Goal: Task Accomplishment & Management: Manage account settings

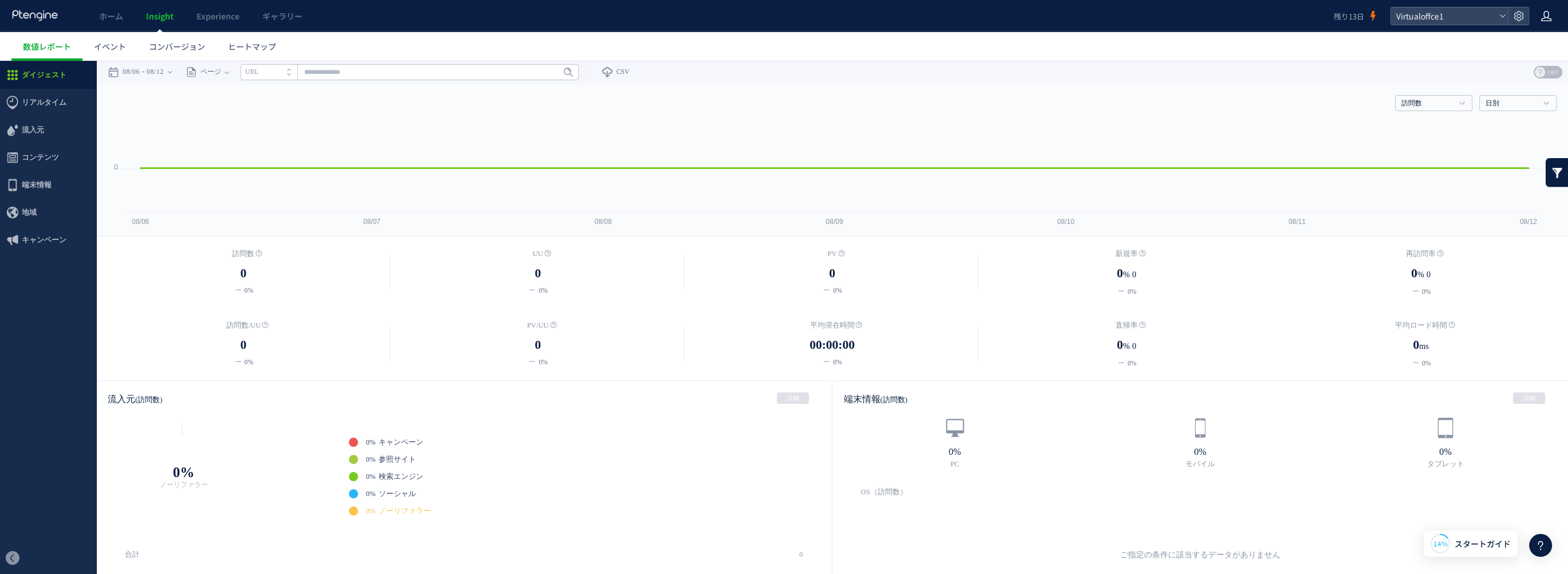
click at [1545, 19] on icon at bounding box center [1546, 16] width 12 height 12
click at [1512, 45] on span "アカウント設定" at bounding box center [1517, 45] width 56 height 12
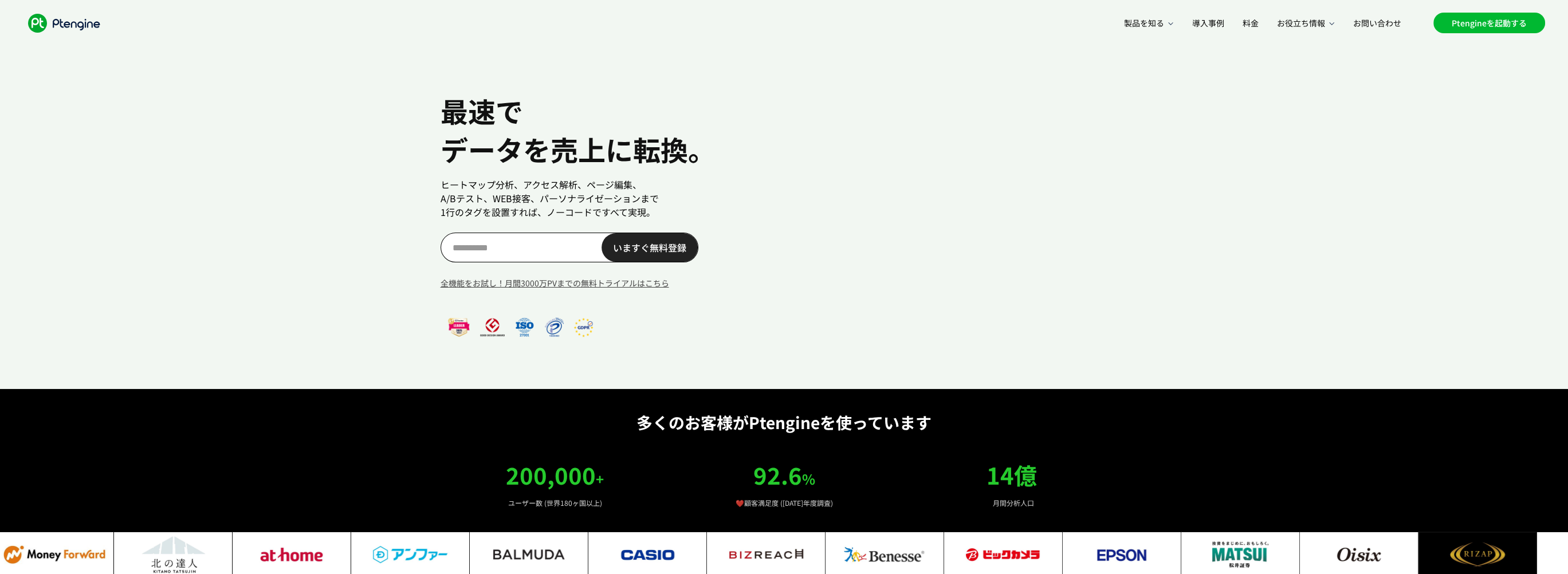
click at [1489, 23] on link "Ptengineを起動する" at bounding box center [1489, 23] width 112 height 21
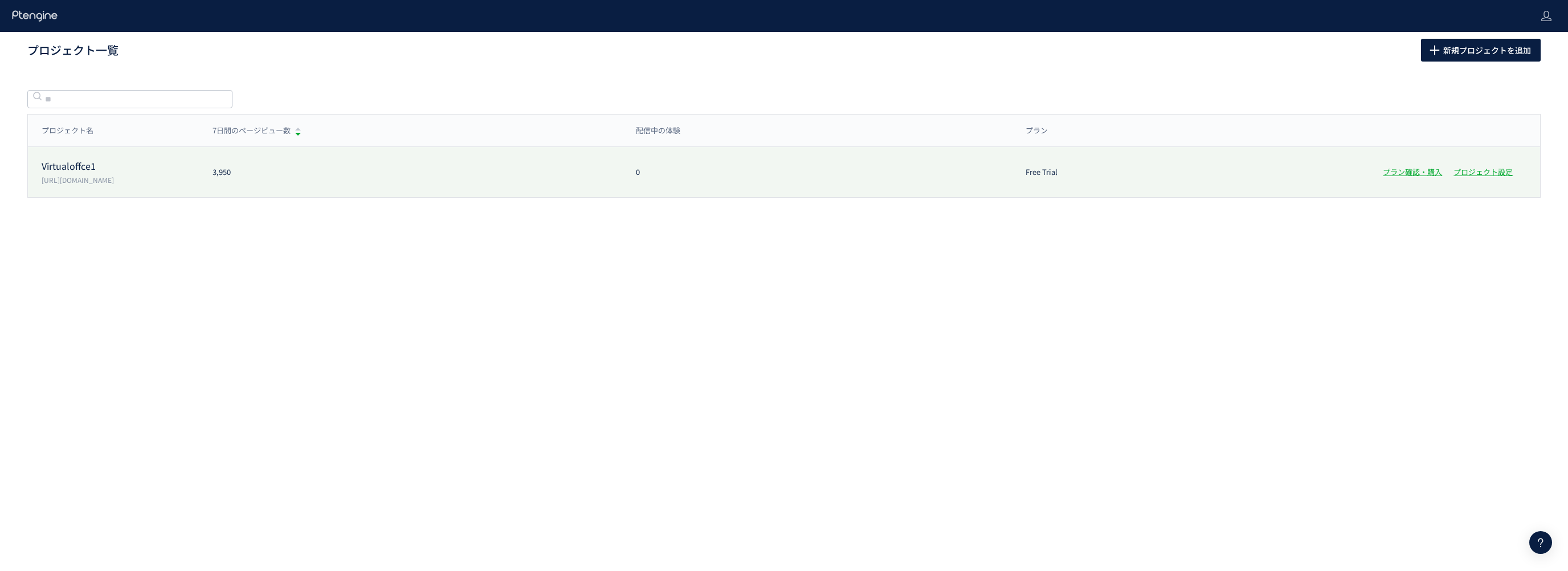
click at [106, 177] on p "https://virtualoffice1.jp/" at bounding box center [120, 180] width 157 height 10
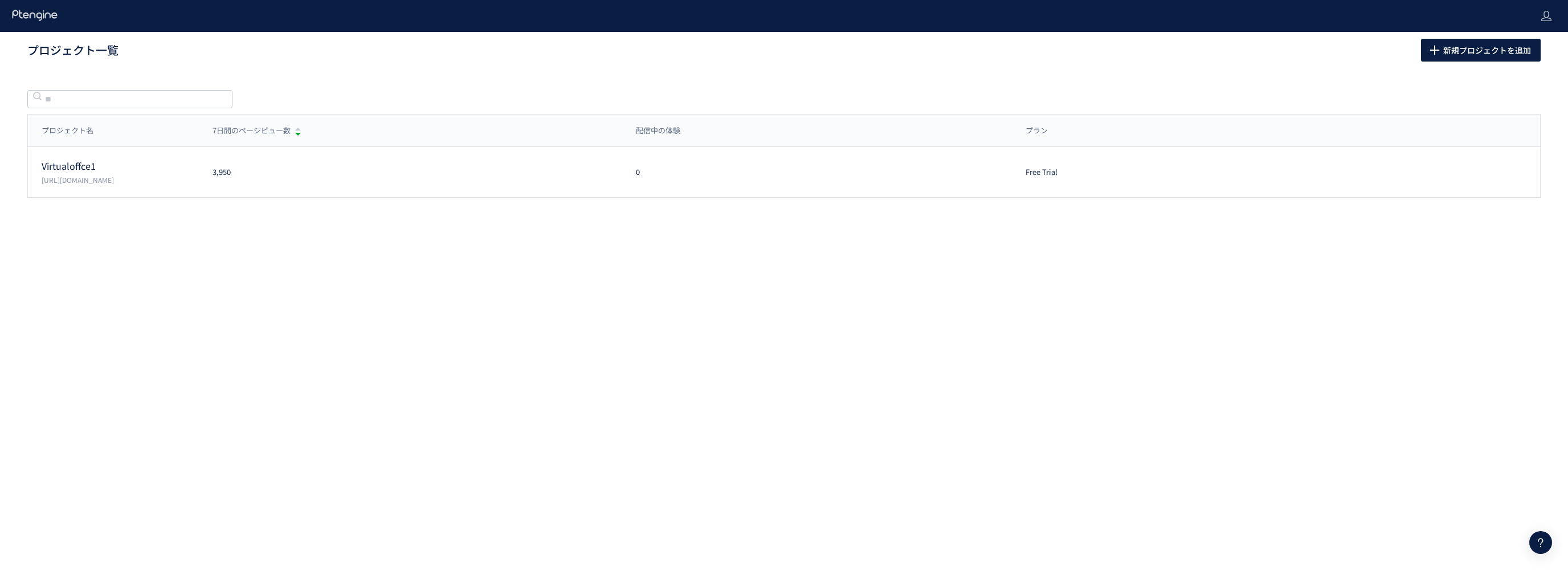
click at [46, 13] on use at bounding box center [35, 15] width 45 height 11
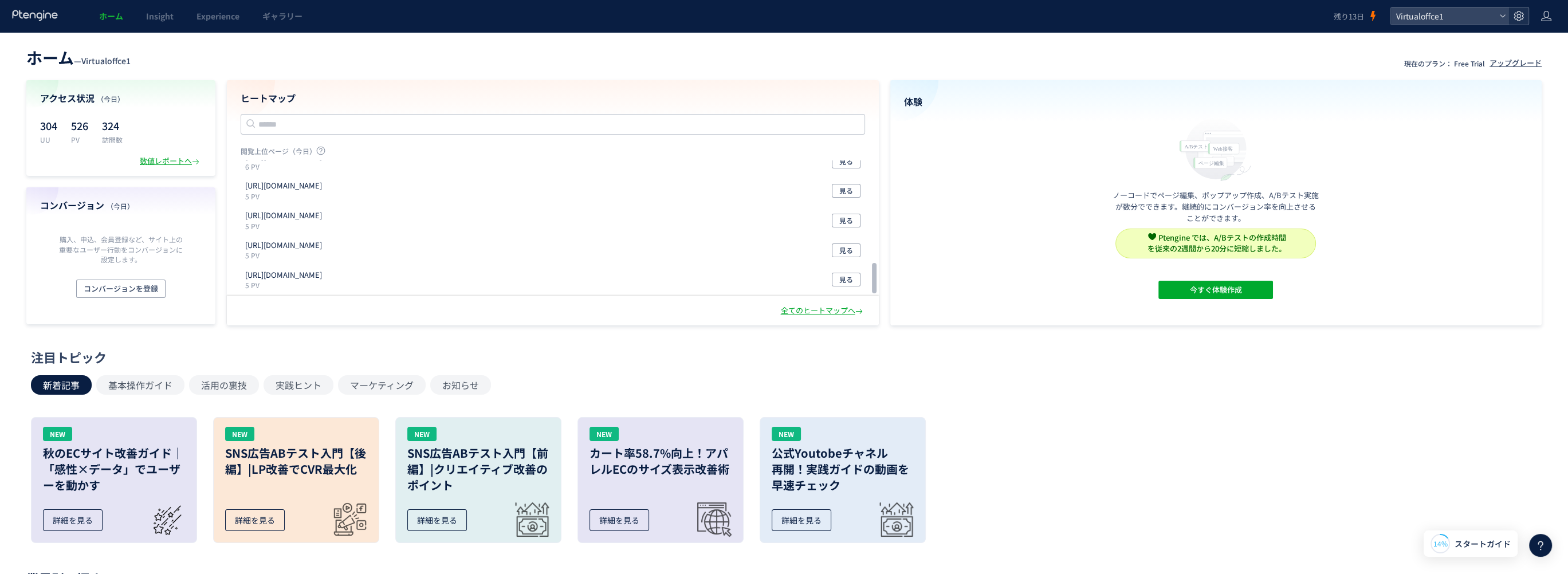
click at [1515, 17] on icon at bounding box center [1518, 16] width 12 height 12
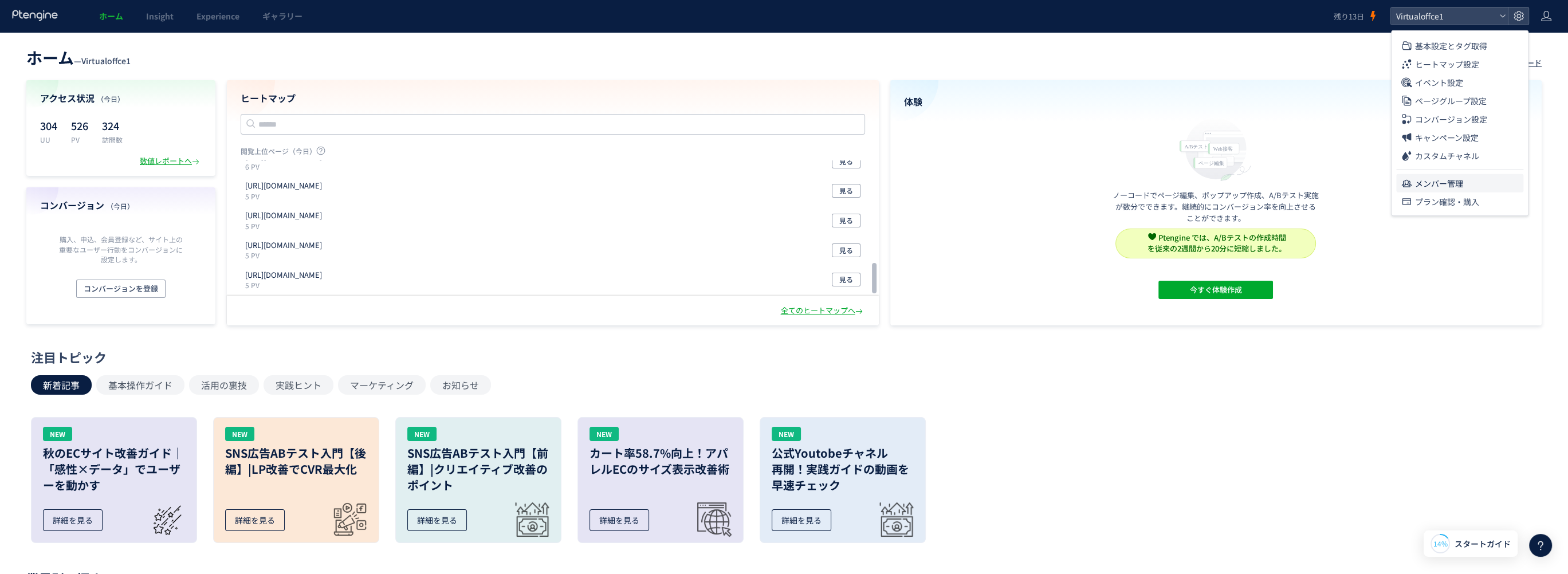
click at [1443, 184] on span "メンバー管理" at bounding box center [1439, 184] width 48 height 18
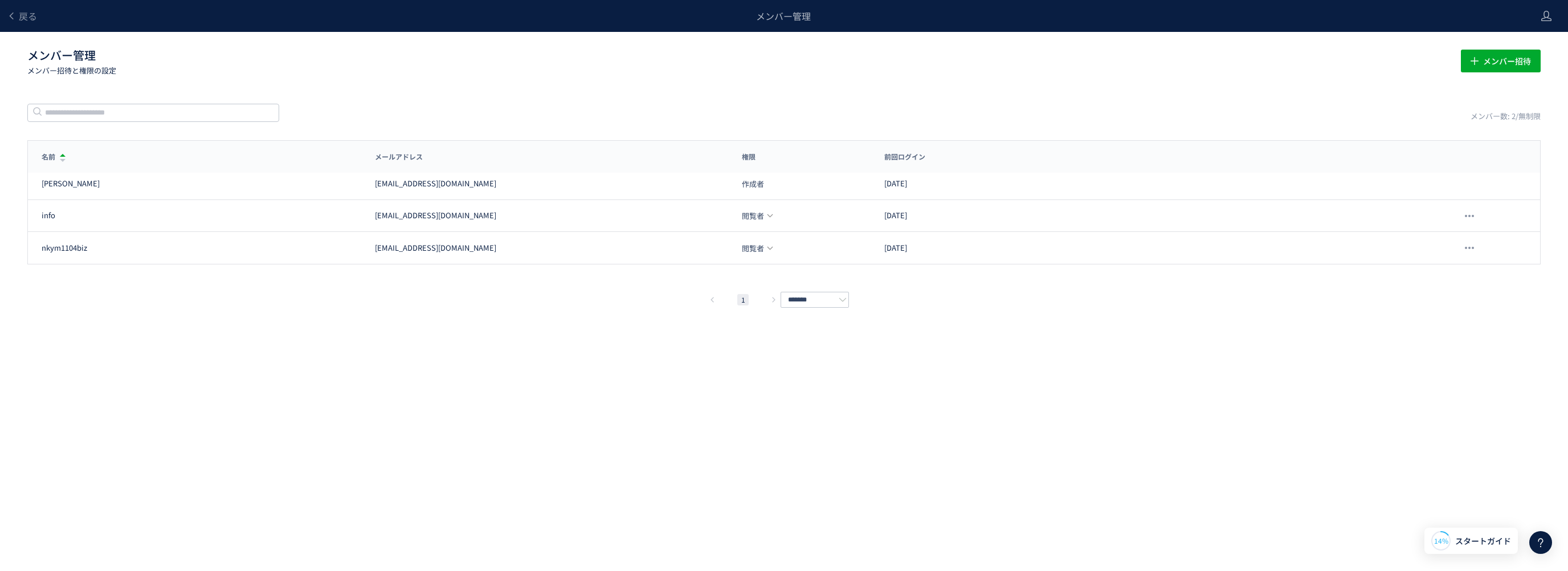
click at [379, 348] on div "戻る メンバー管理 メンバー管理 メンバー招待と権限の設定 メンバー招待 メンバー数: 2/無制限 名前 メールアドレス 権限 前回ログイン 名前 メールアド…" at bounding box center [784, 268] width 1568 height 537
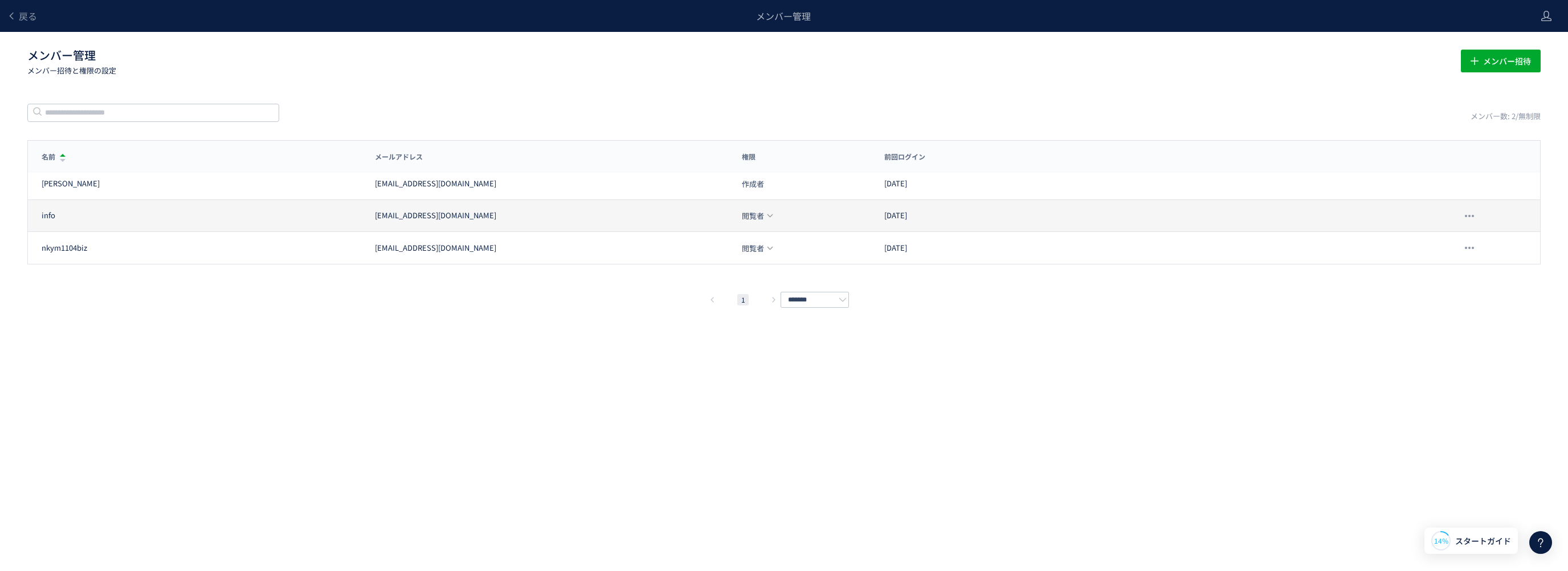
click at [763, 214] on span "閲覧者" at bounding box center [753, 215] width 23 height 7
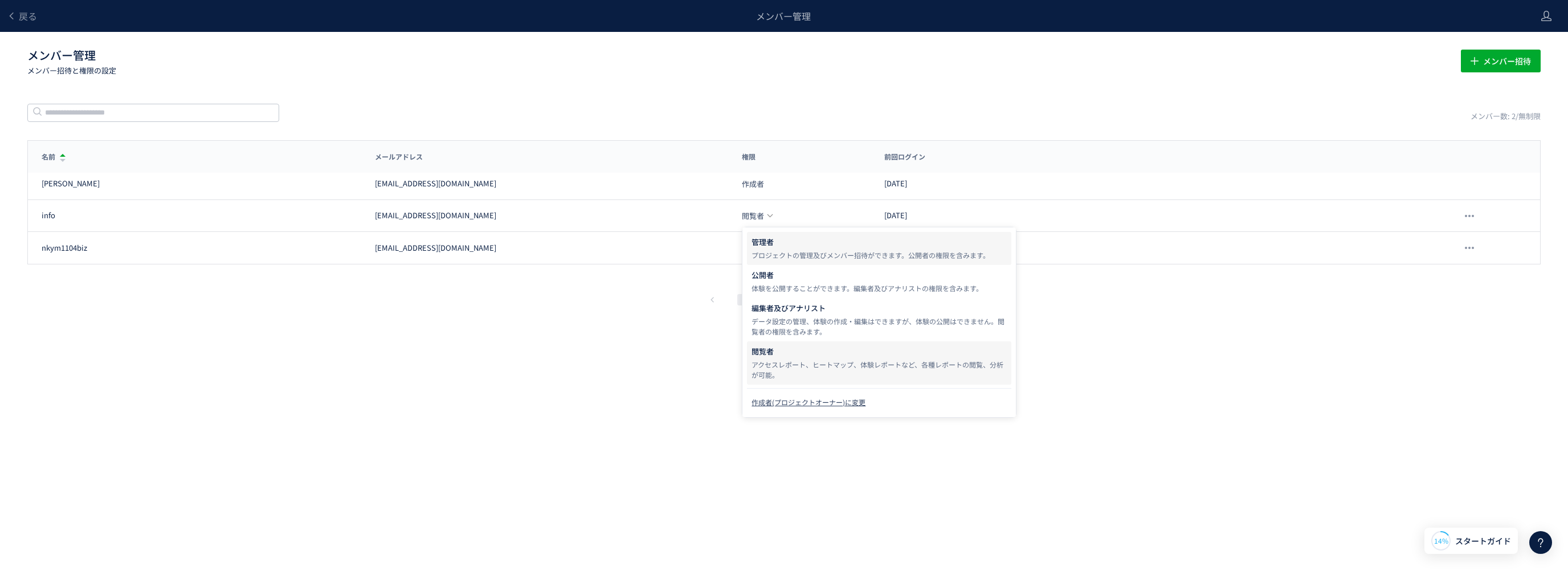
click at [764, 247] on div "管理者" at bounding box center [879, 242] width 255 height 12
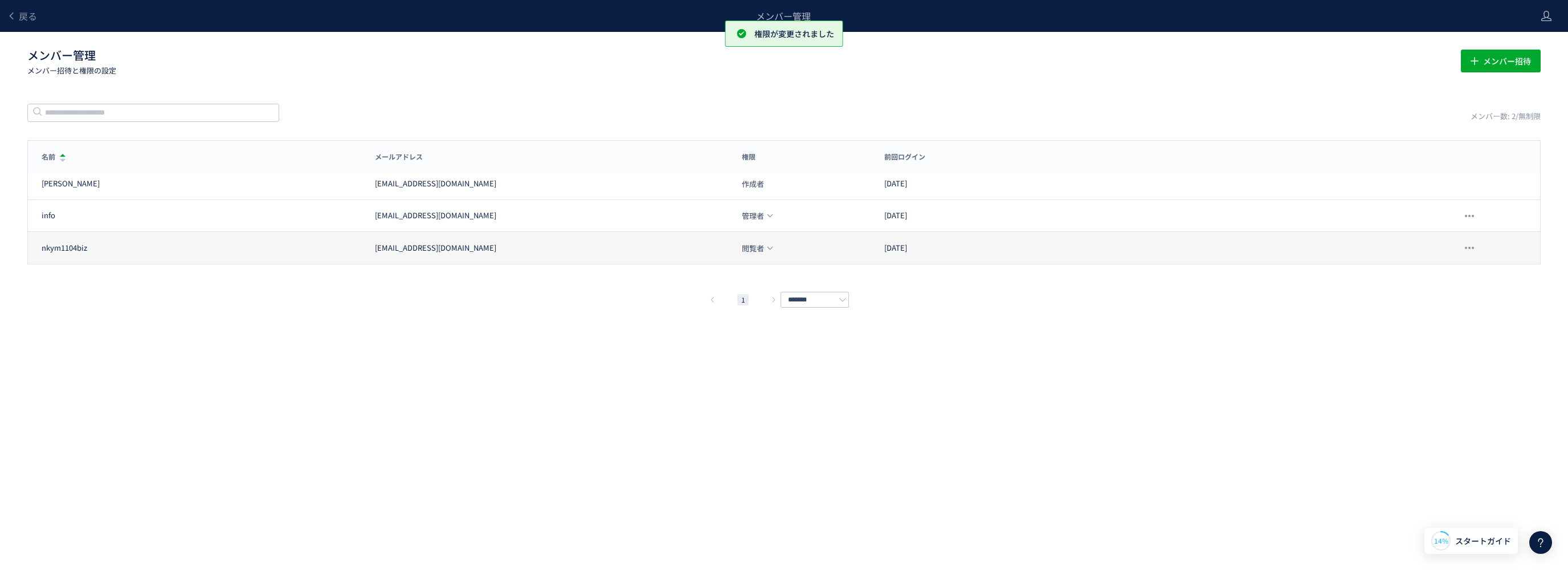
click at [764, 248] on div "閲覧者" at bounding box center [758, 248] width 32 height 12
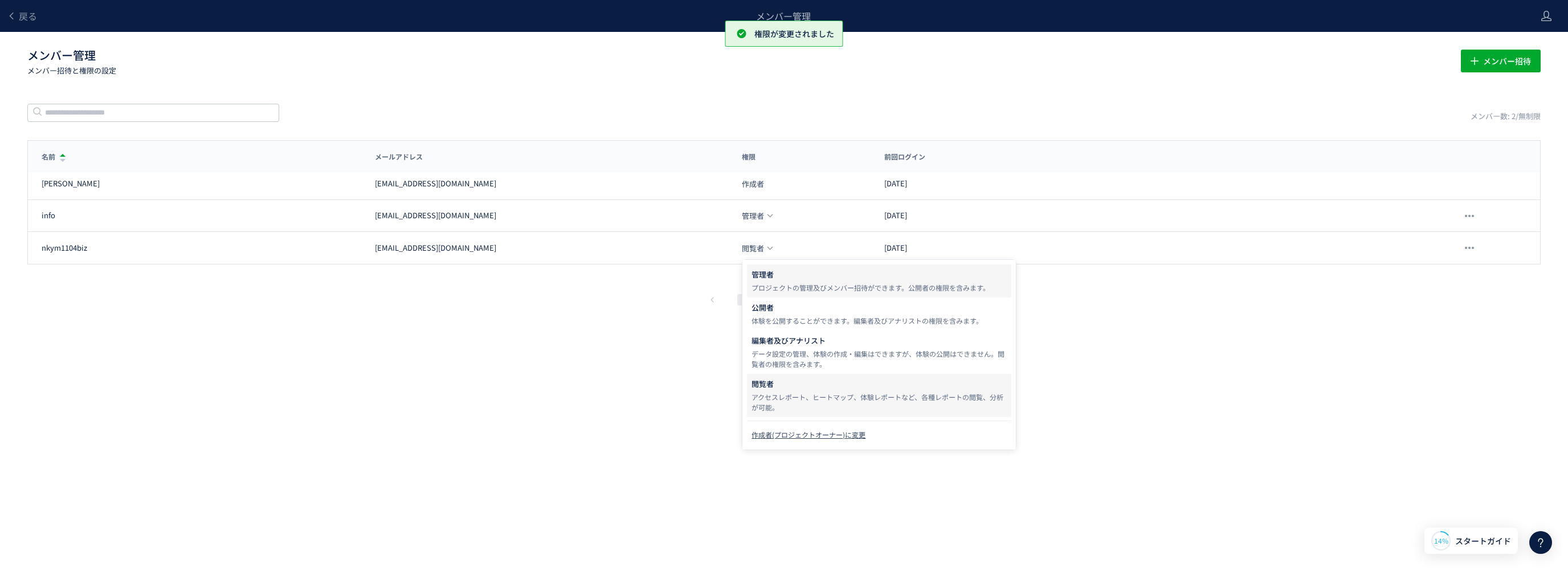
click at [765, 278] on div "管理者" at bounding box center [879, 275] width 255 height 12
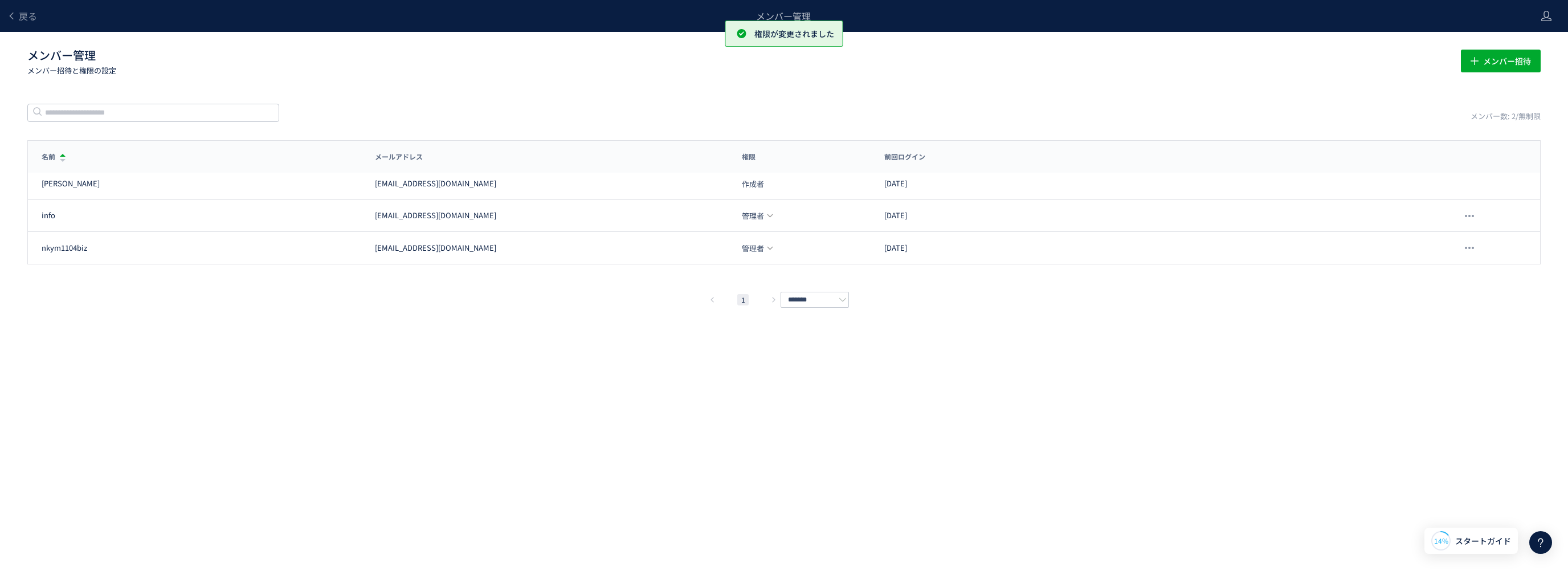
click at [594, 332] on div "戻る メンバー管理 メンバー管理 メンバー招待と権限の設定 メンバー招待 メンバー数: 2/無制限 名前 メールアドレス 権限 前回ログイン 名前 メールアド…" at bounding box center [784, 268] width 1568 height 537
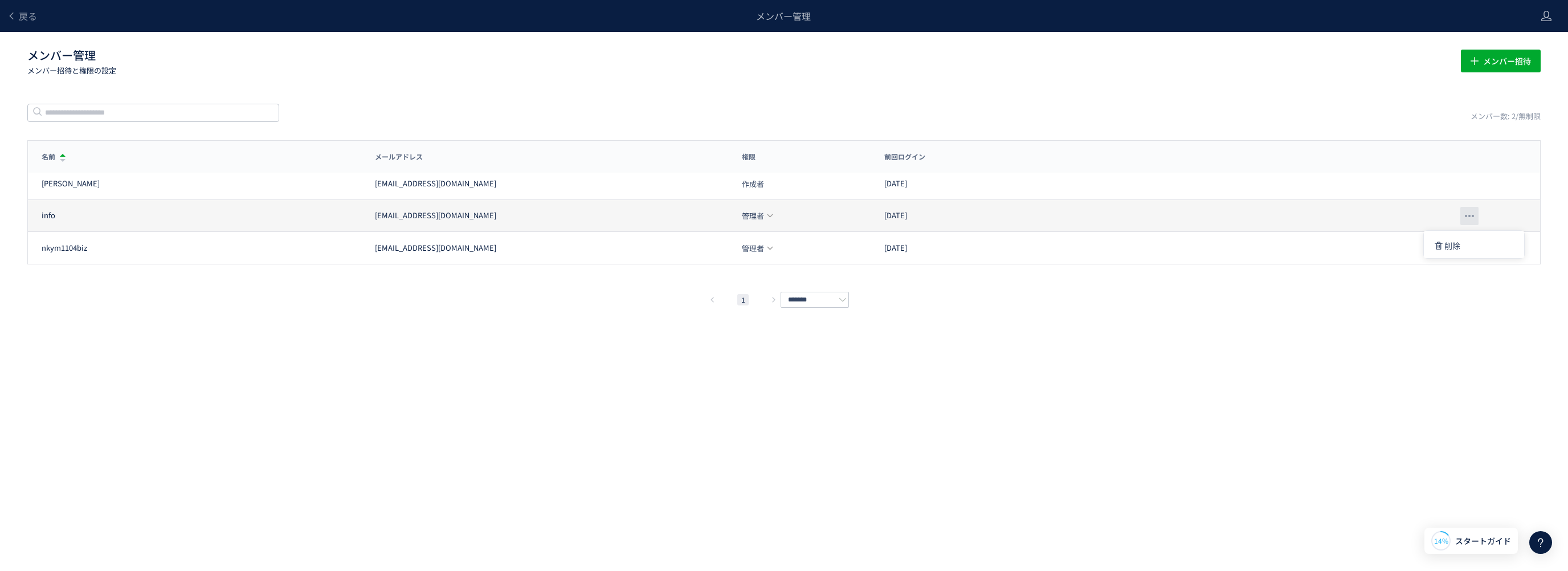
click at [1467, 212] on div at bounding box center [1469, 216] width 18 height 18
click at [56, 210] on div "info" at bounding box center [201, 215] width 320 height 11
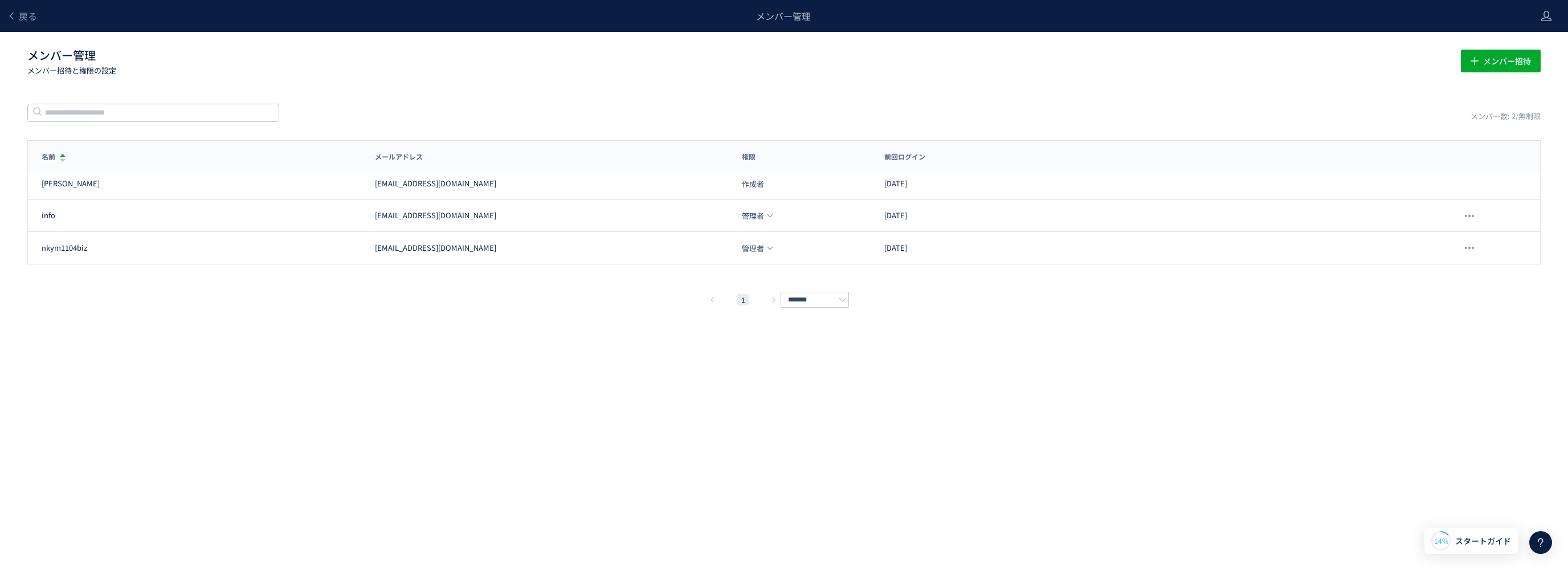
click at [267, 342] on div "戻る メンバー管理 メンバー管理 メンバー招待と権限の設定 メンバー招待 メンバー数: 2/無制限 名前 メールアドレス 権限 前回ログイン 名前 メールアド…" at bounding box center [784, 268] width 1568 height 537
click at [23, 18] on span "戻る" at bounding box center [28, 16] width 18 height 13
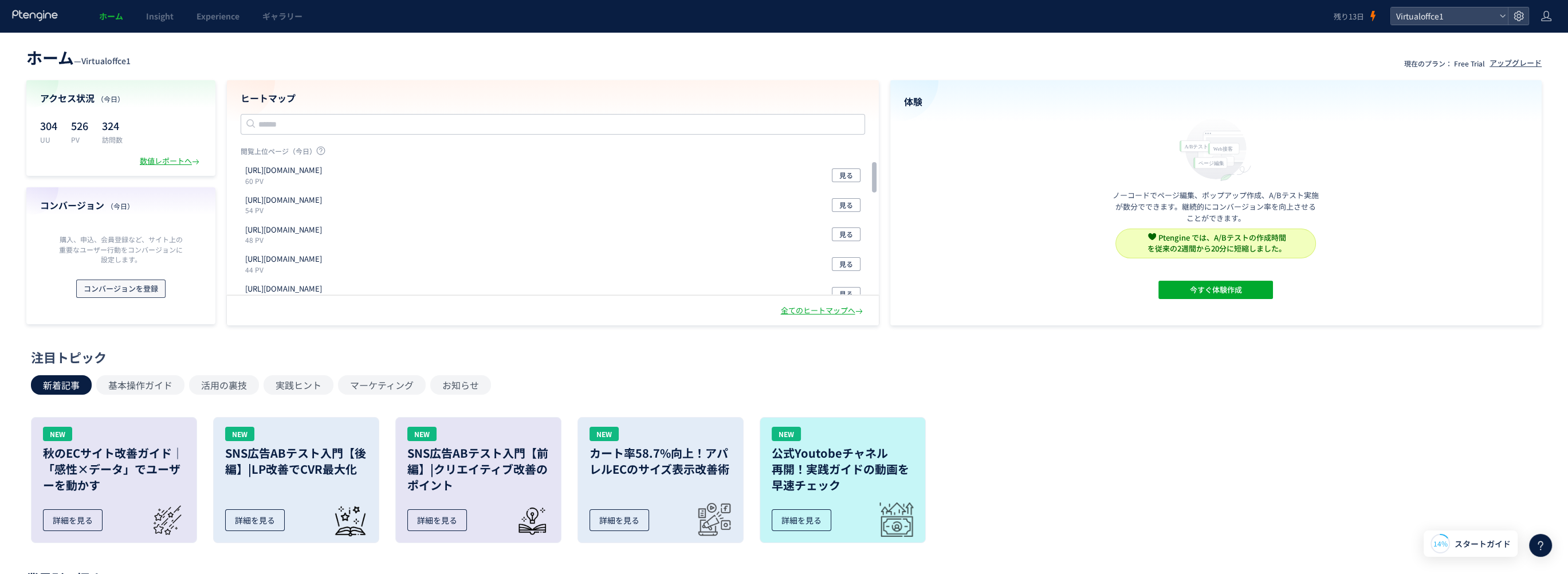
click at [122, 291] on span "コンバージョンを登録" at bounding box center [121, 289] width 75 height 18
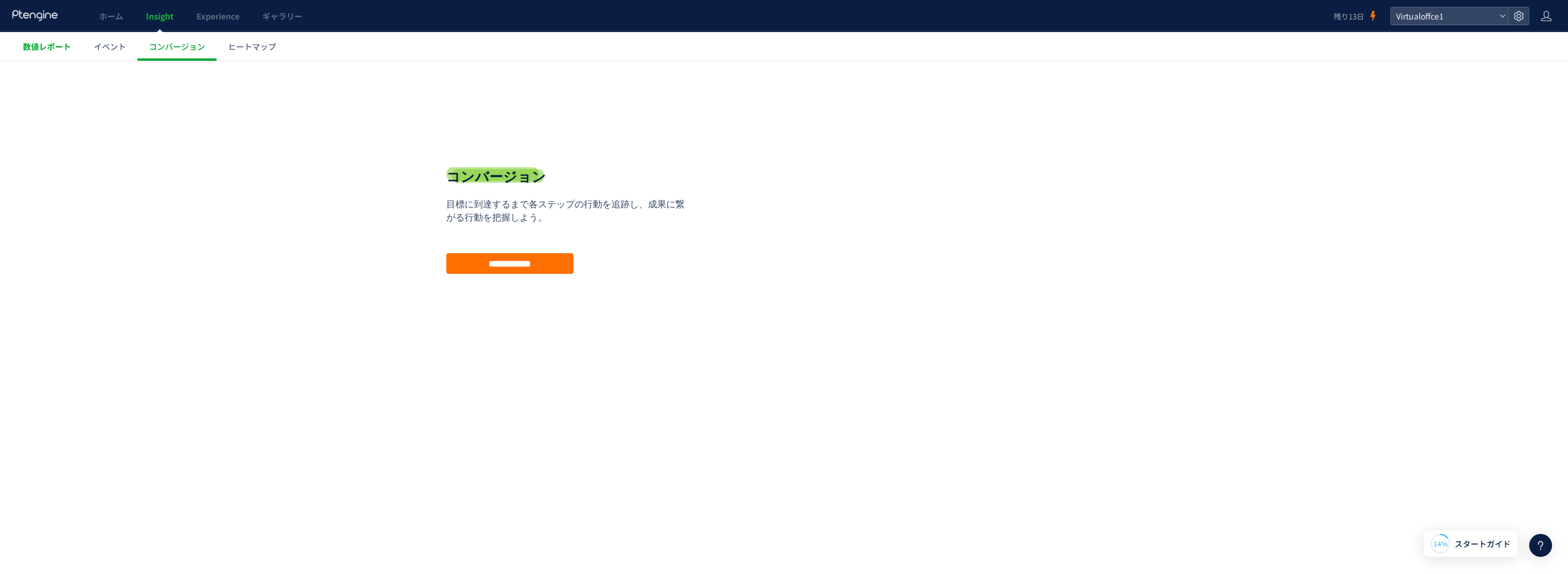
click at [34, 48] on span "数値レポート" at bounding box center [47, 46] width 48 height 12
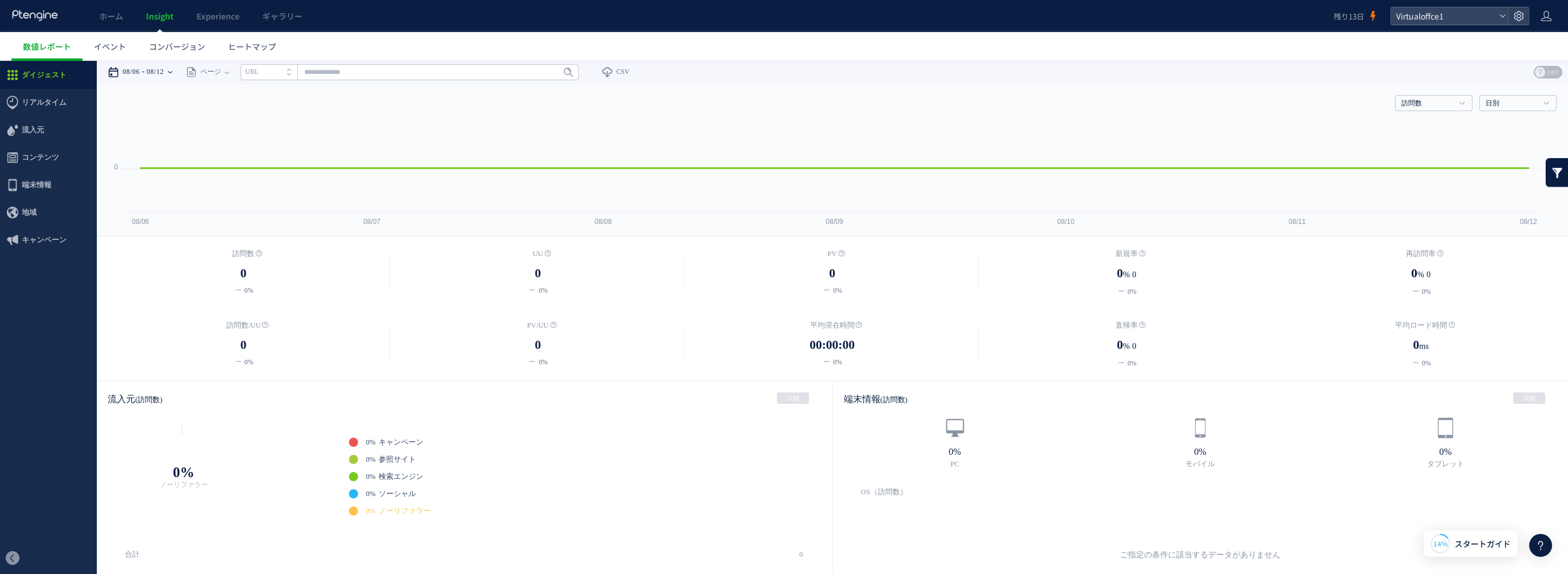
click at [173, 73] on icon at bounding box center [170, 72] width 4 height 2
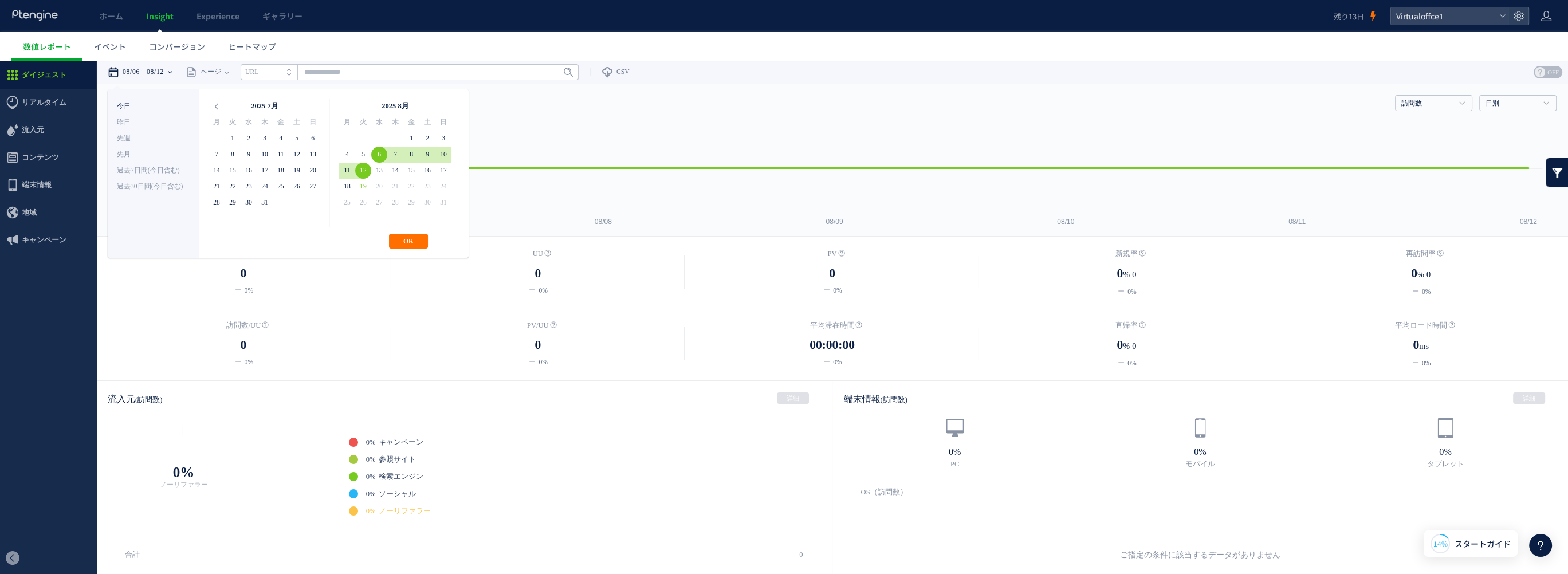
click at [131, 103] on li "今日" at bounding box center [154, 106] width 73 height 16
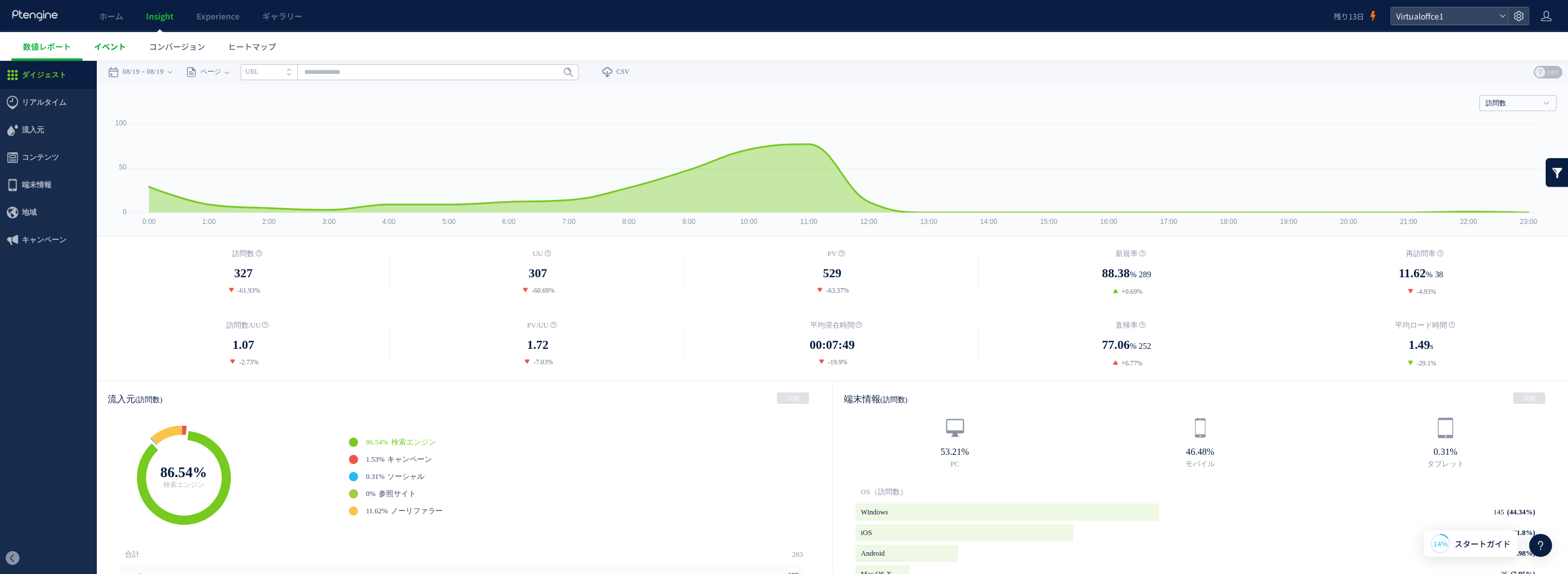
click at [110, 46] on span "イベント" at bounding box center [110, 46] width 32 height 12
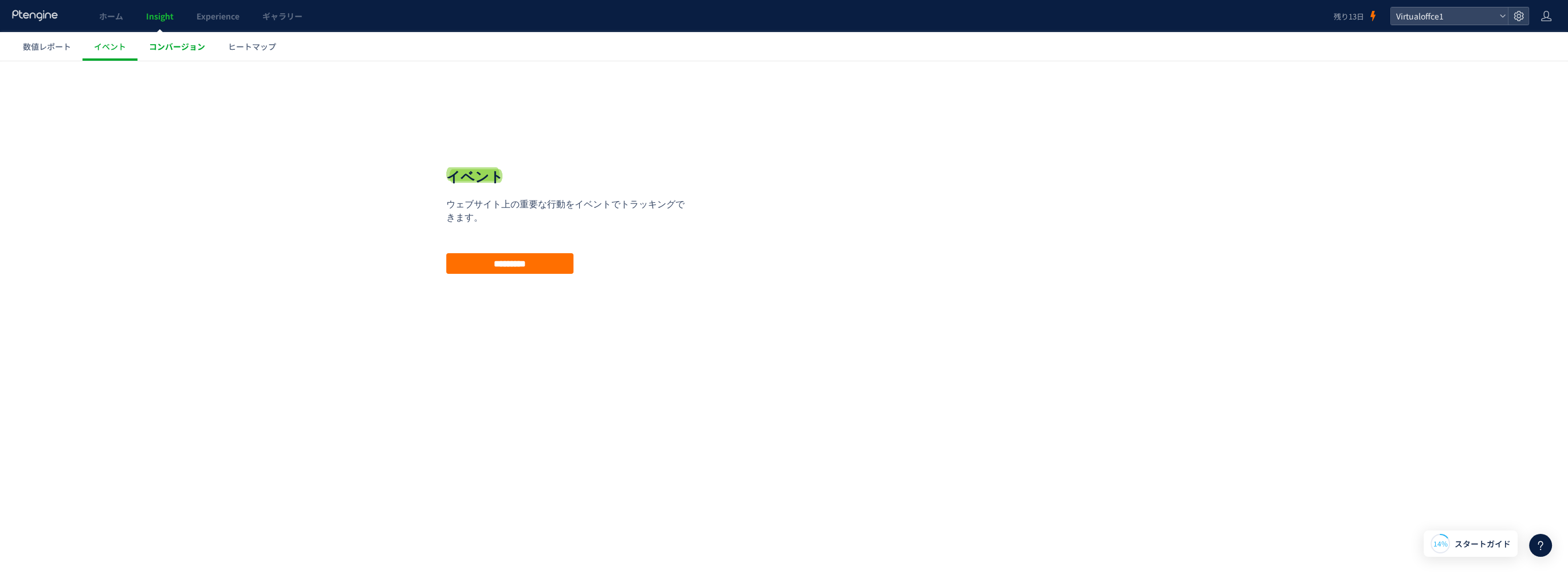
click at [179, 49] on span "コンバージョン" at bounding box center [177, 46] width 56 height 12
click at [42, 48] on span "数値レポート" at bounding box center [47, 46] width 48 height 12
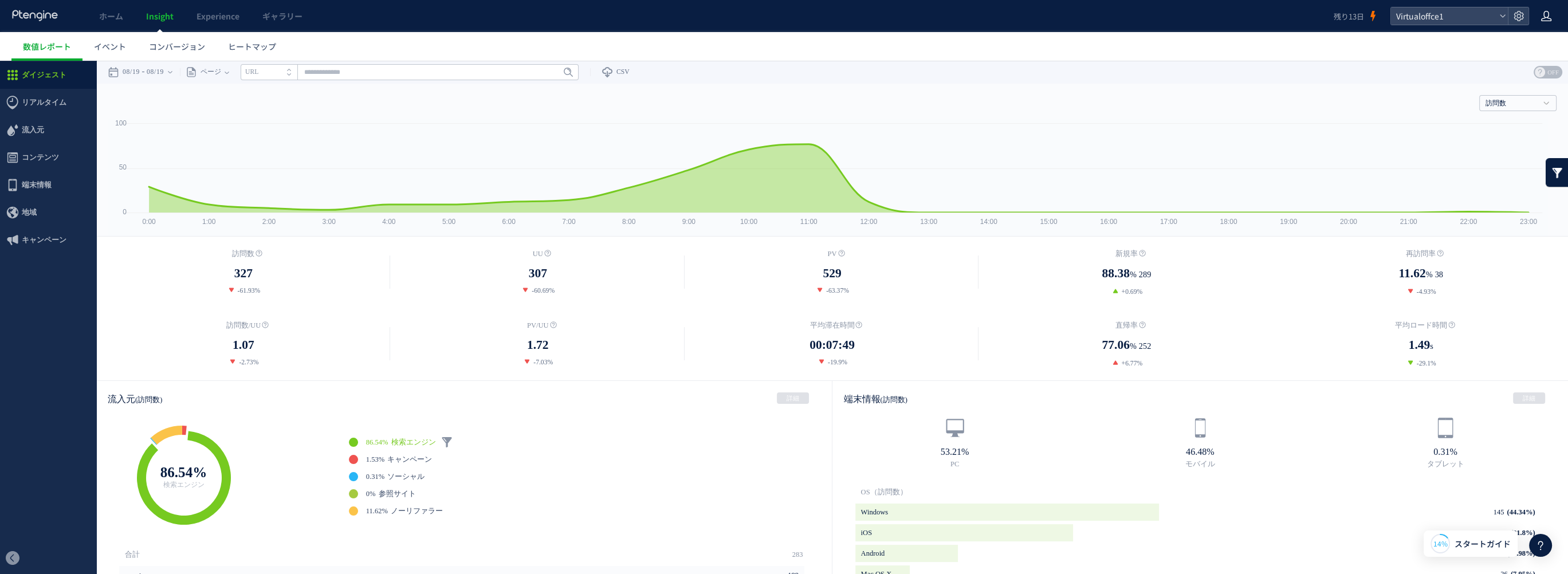
click at [1548, 15] on use at bounding box center [1546, 16] width 10 height 10
click at [1521, 43] on span "アカウント設定" at bounding box center [1517, 45] width 56 height 12
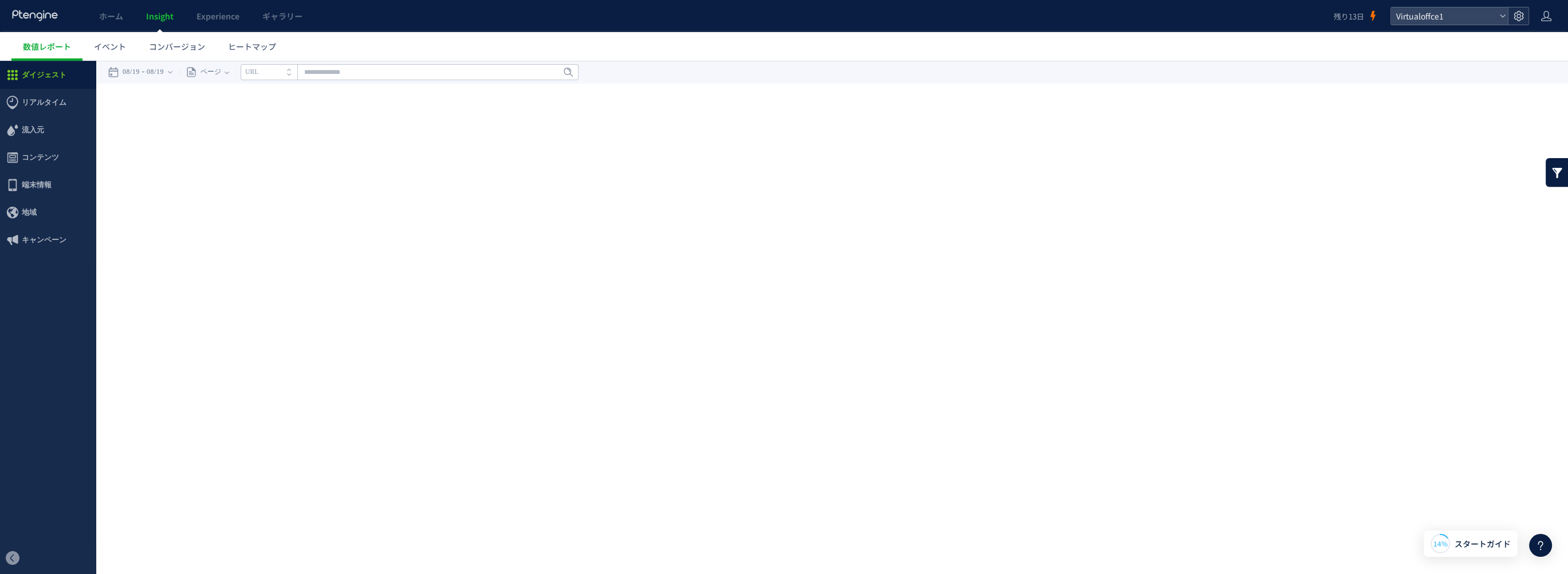
click at [1521, 16] on icon at bounding box center [1518, 16] width 12 height 12
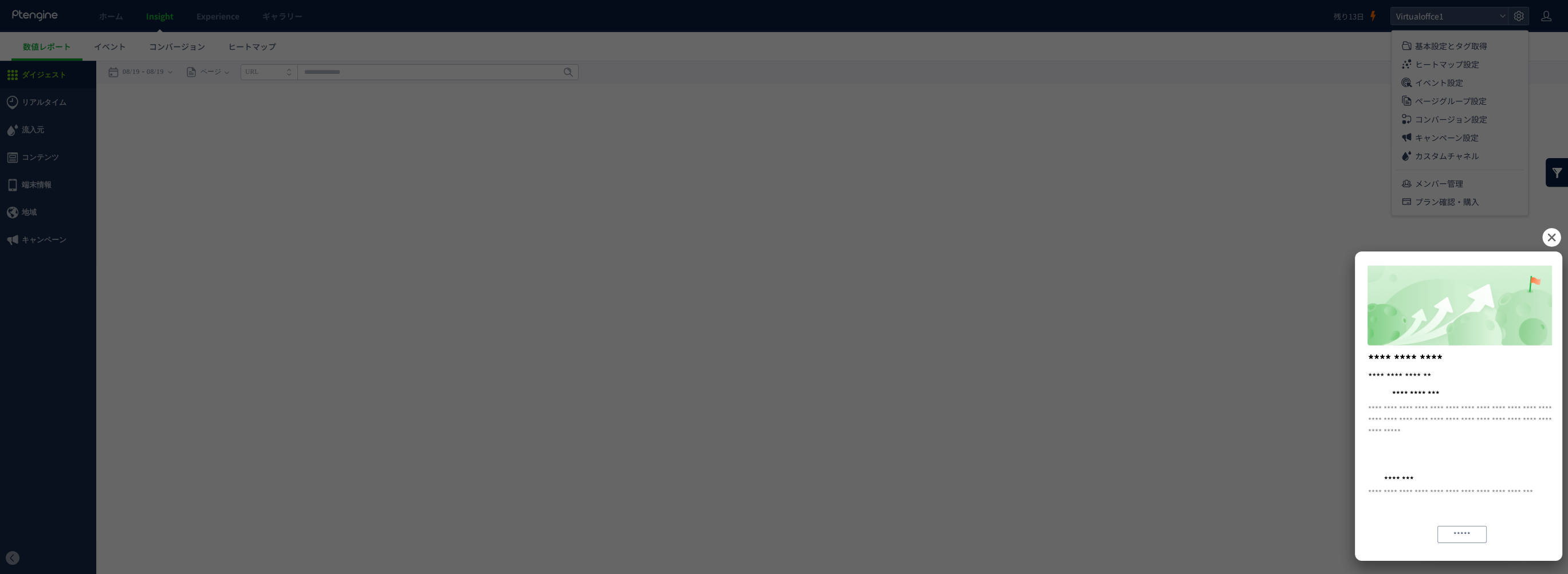
click at [1548, 239] on icon at bounding box center [1551, 237] width 18 height 18
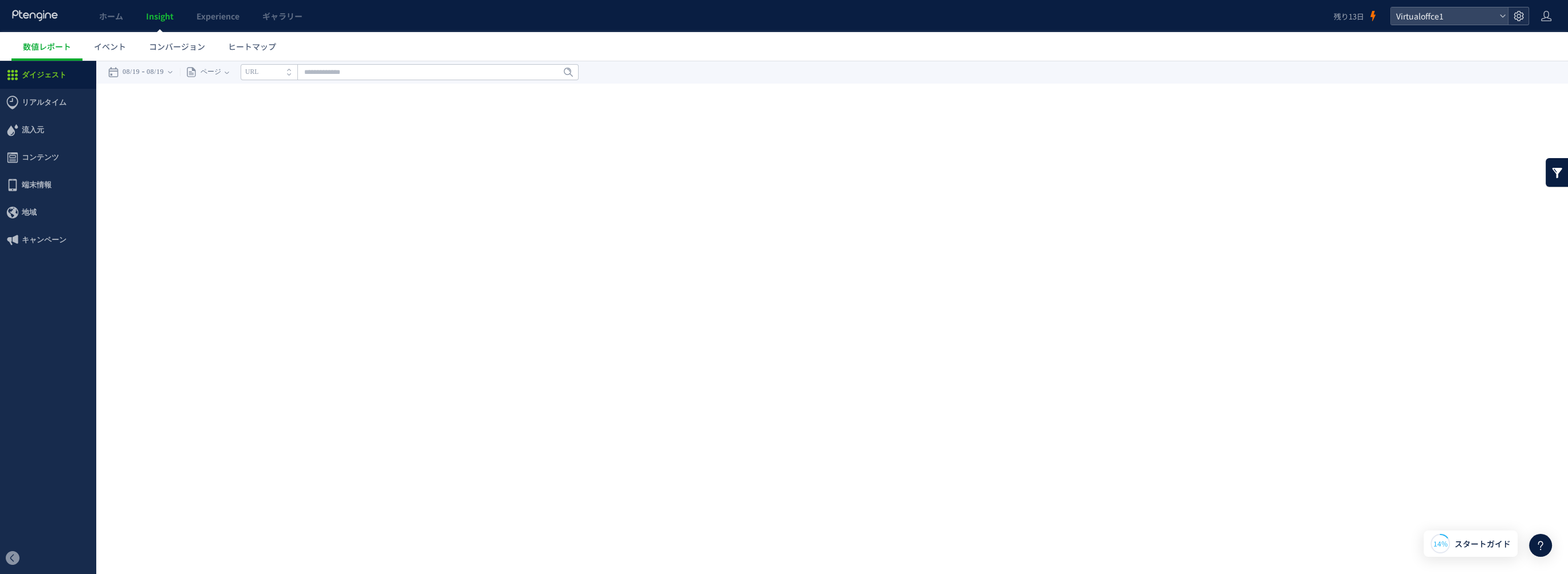
click at [1517, 18] on use at bounding box center [1518, 16] width 10 height 10
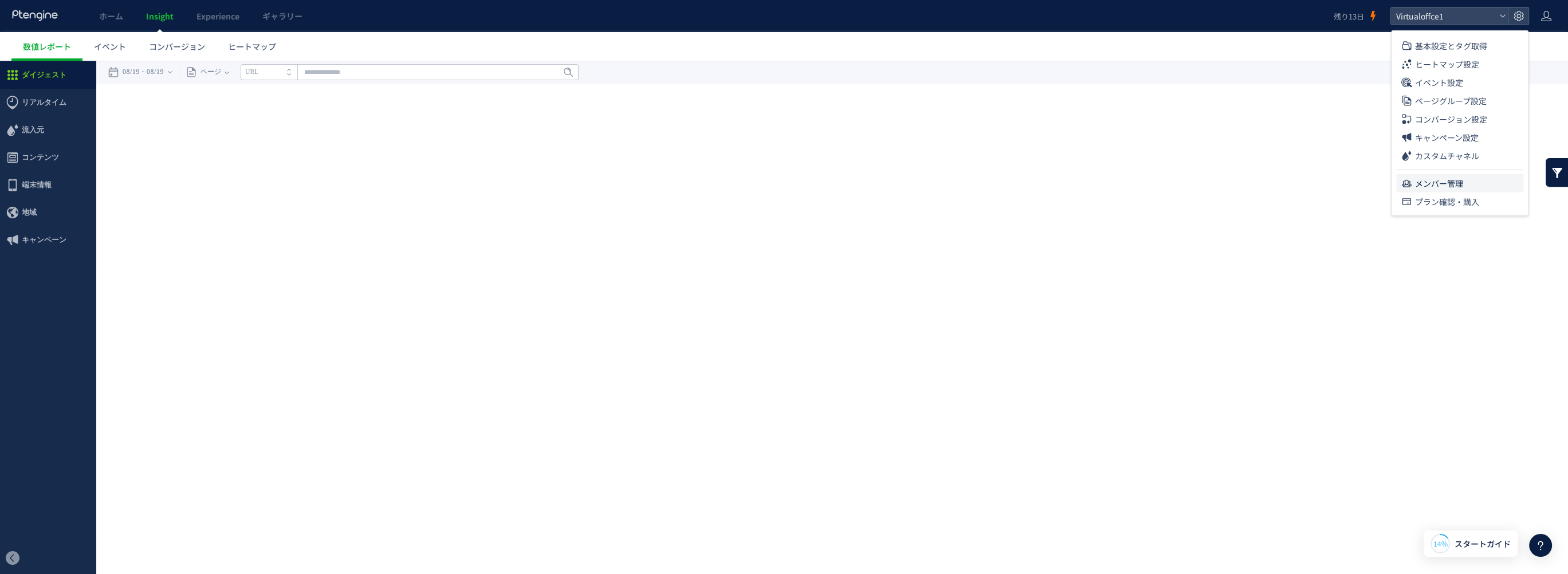
click at [1441, 182] on span "メンバー管理" at bounding box center [1439, 184] width 48 height 18
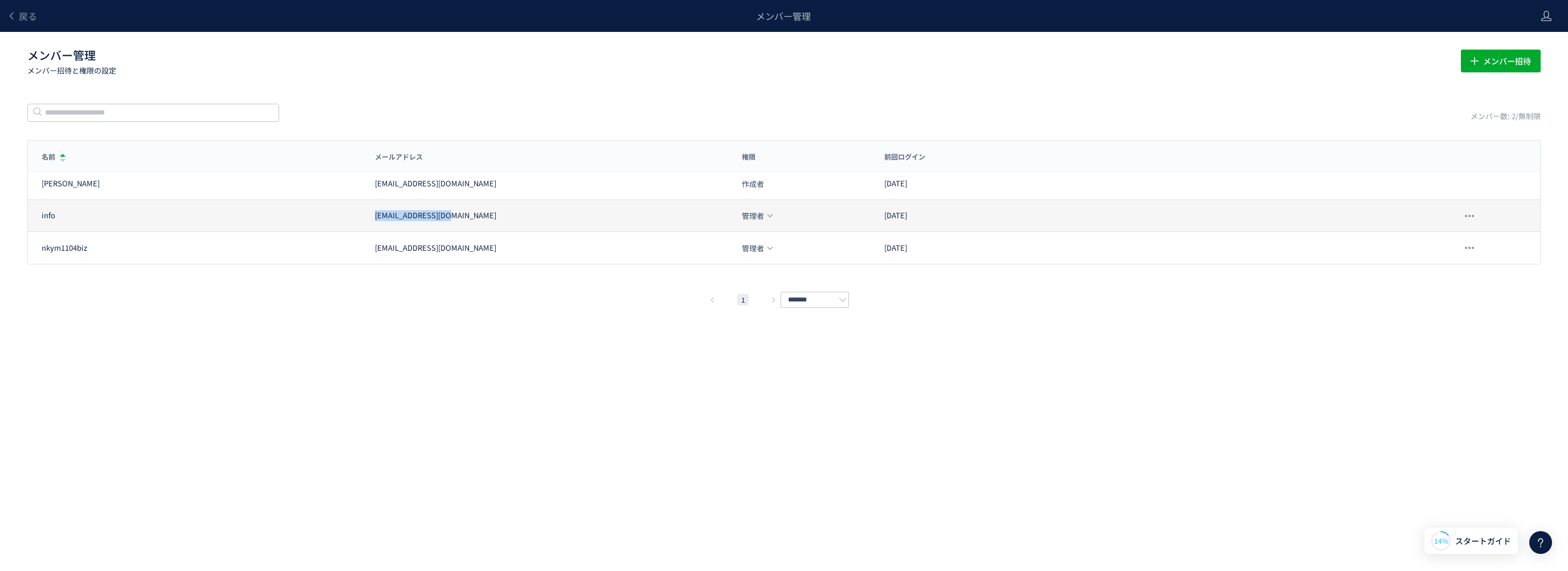
drag, startPoint x: 453, startPoint y: 215, endPoint x: 368, endPoint y: 223, distance: 85.4
click at [368, 232] on div "info info@s-produce.com 管理者 2025/08/19" at bounding box center [784, 248] width 1512 height 32
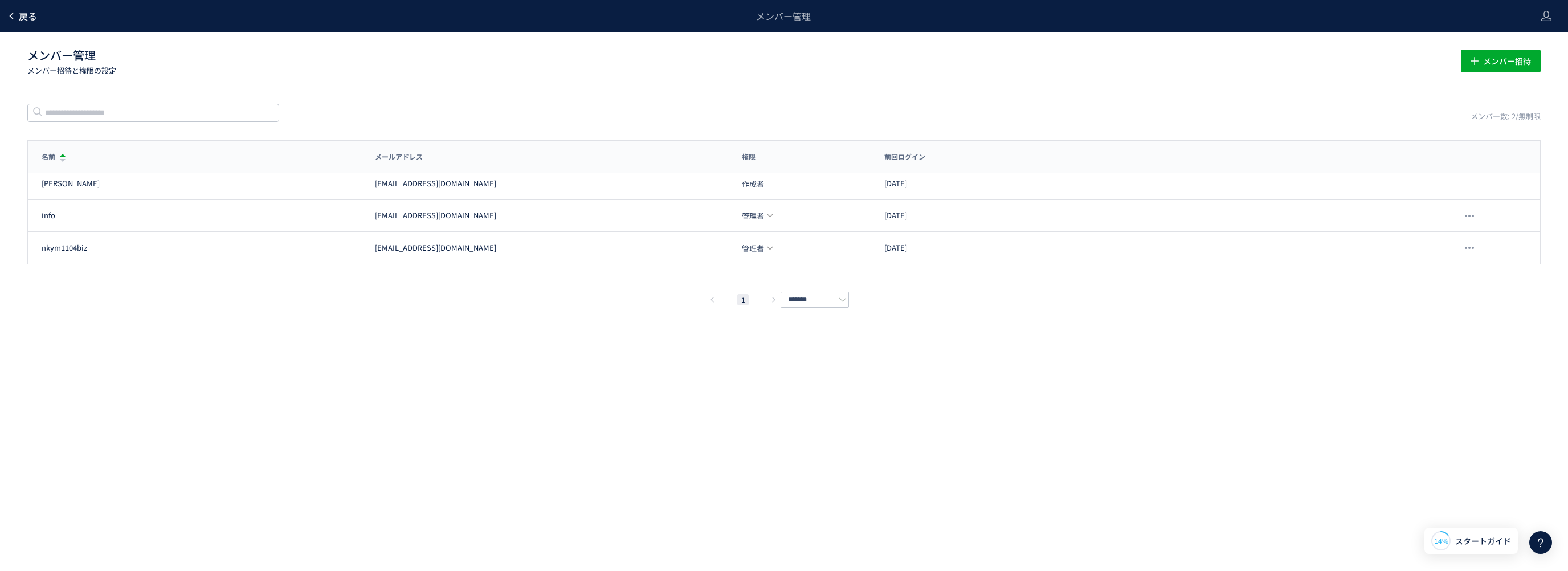
click at [23, 18] on span "戻る" at bounding box center [28, 16] width 18 height 13
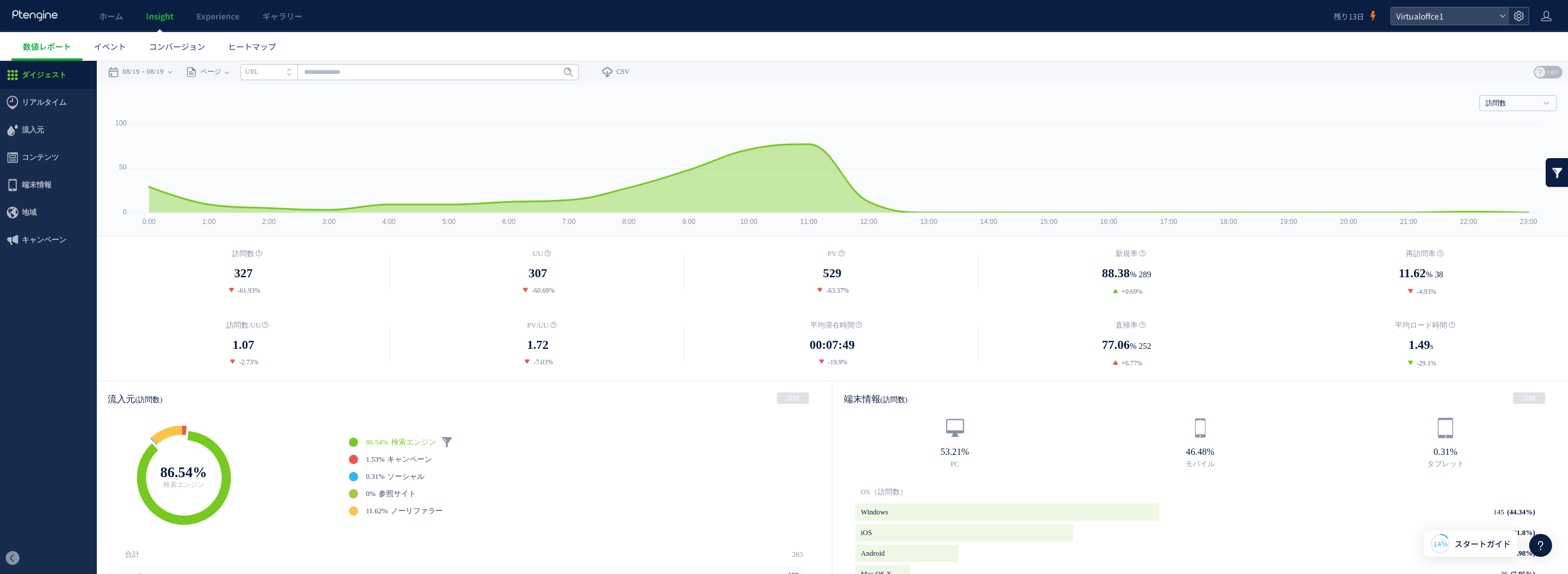
click at [1518, 13] on icon at bounding box center [1518, 16] width 12 height 12
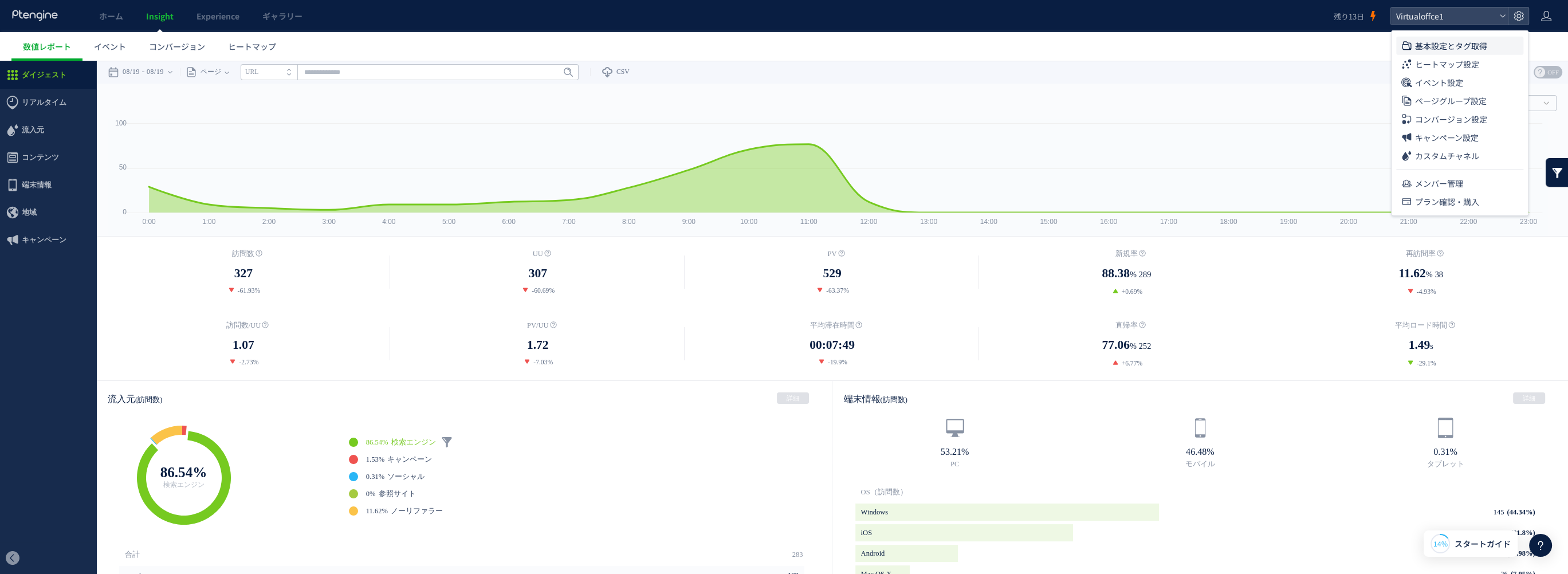
click at [1458, 49] on span "基本設定とタグ取得" at bounding box center [1451, 46] width 72 height 18
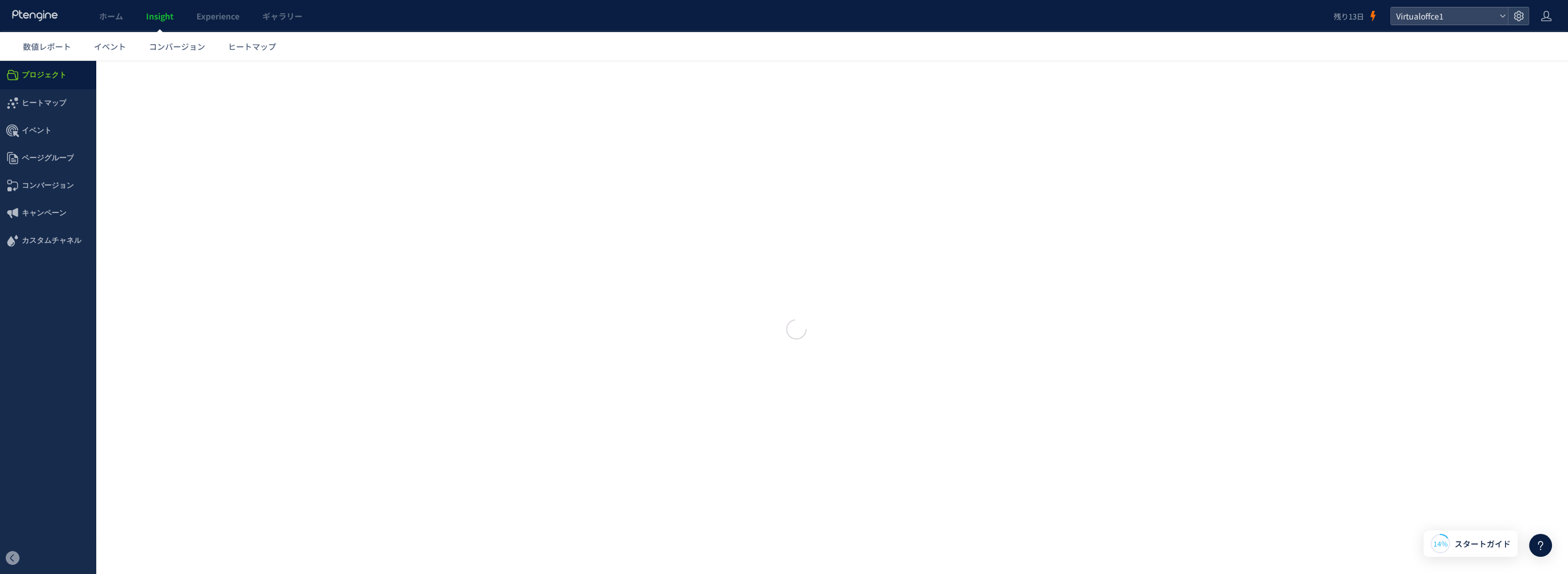
type input "**********"
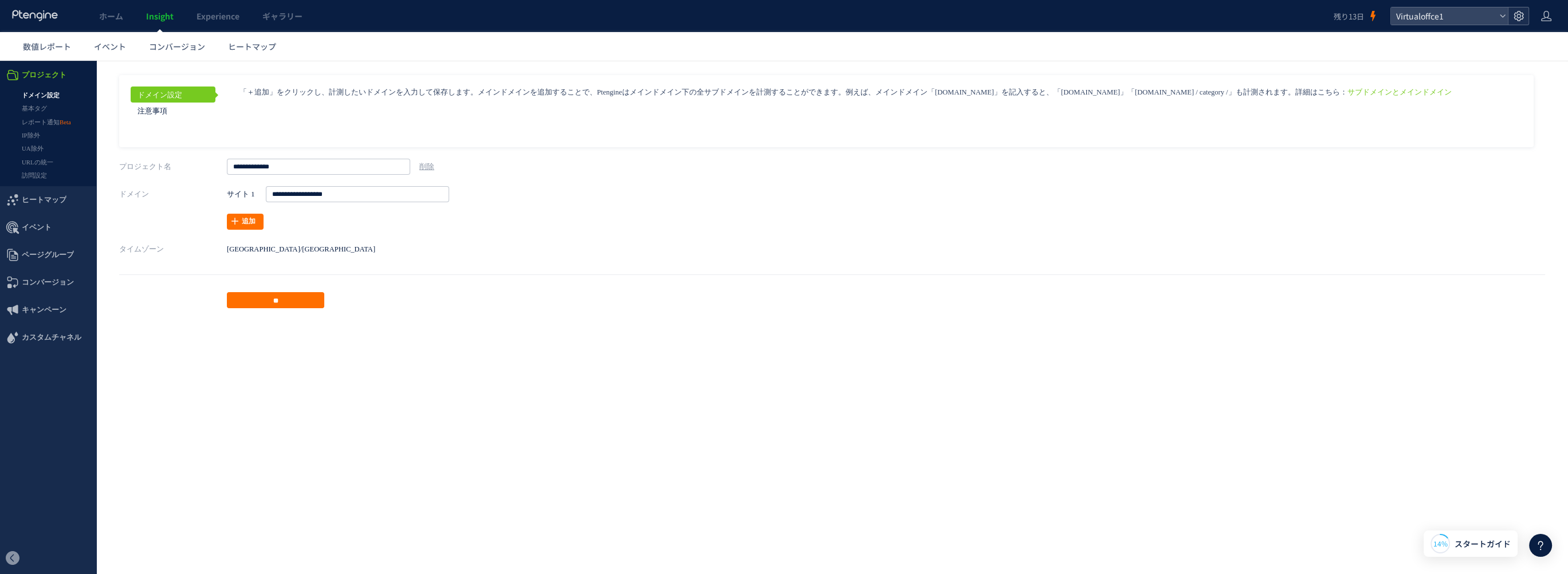
click at [1515, 15] on icon at bounding box center [1518, 16] width 12 height 12
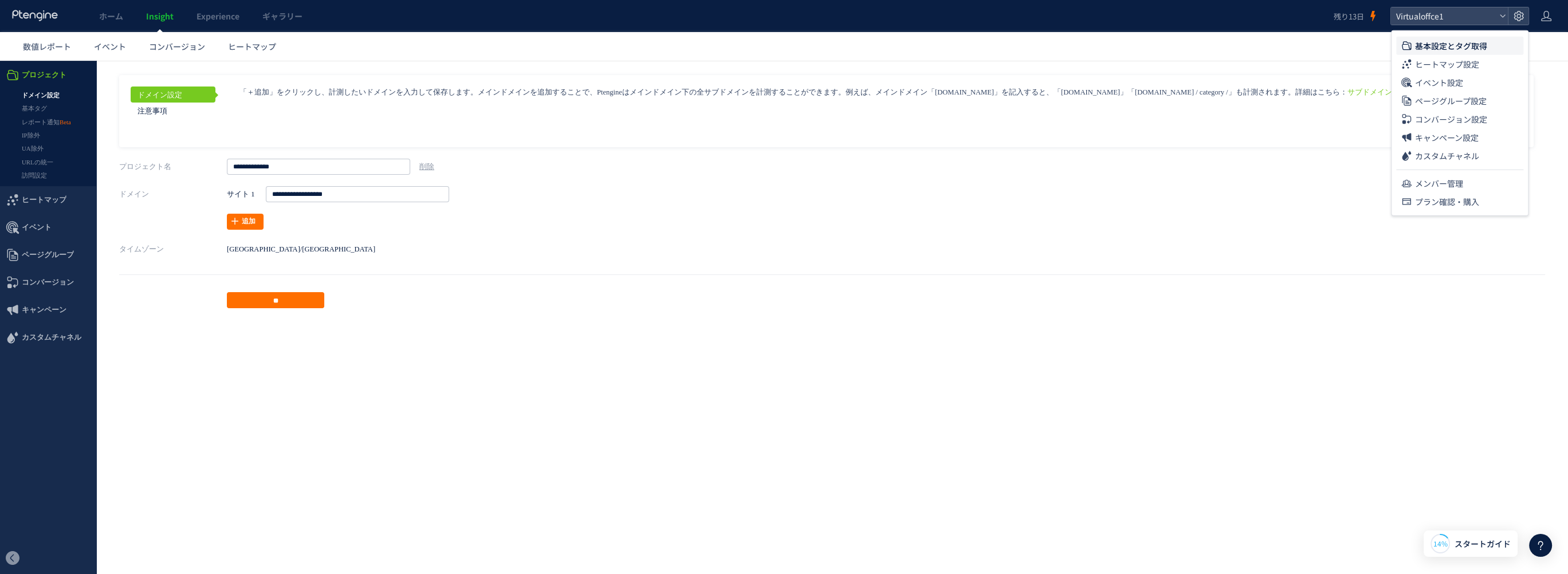
click at [113, 263] on div "ドメイン設定 注意事項 サブドメインとメインドメイン ページグループを" at bounding box center [832, 188] width 1472 height 256
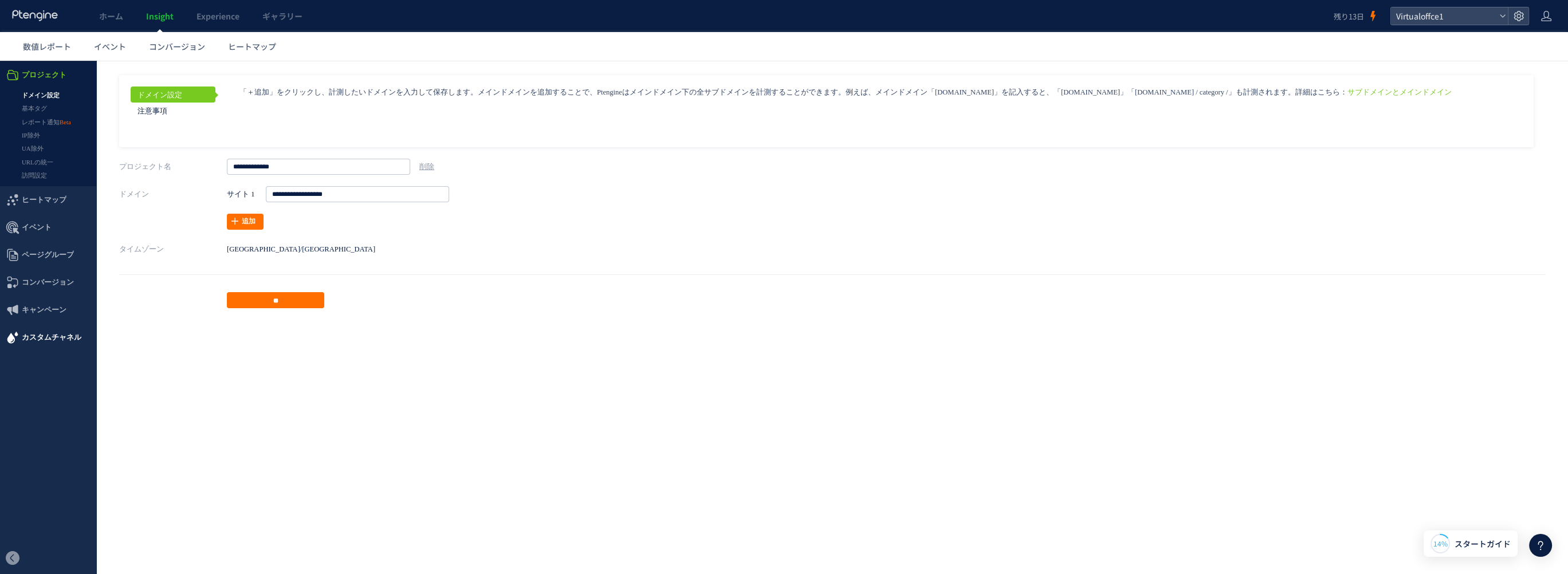
click at [38, 335] on span "カスタムチャネル" at bounding box center [51, 337] width 59 height 28
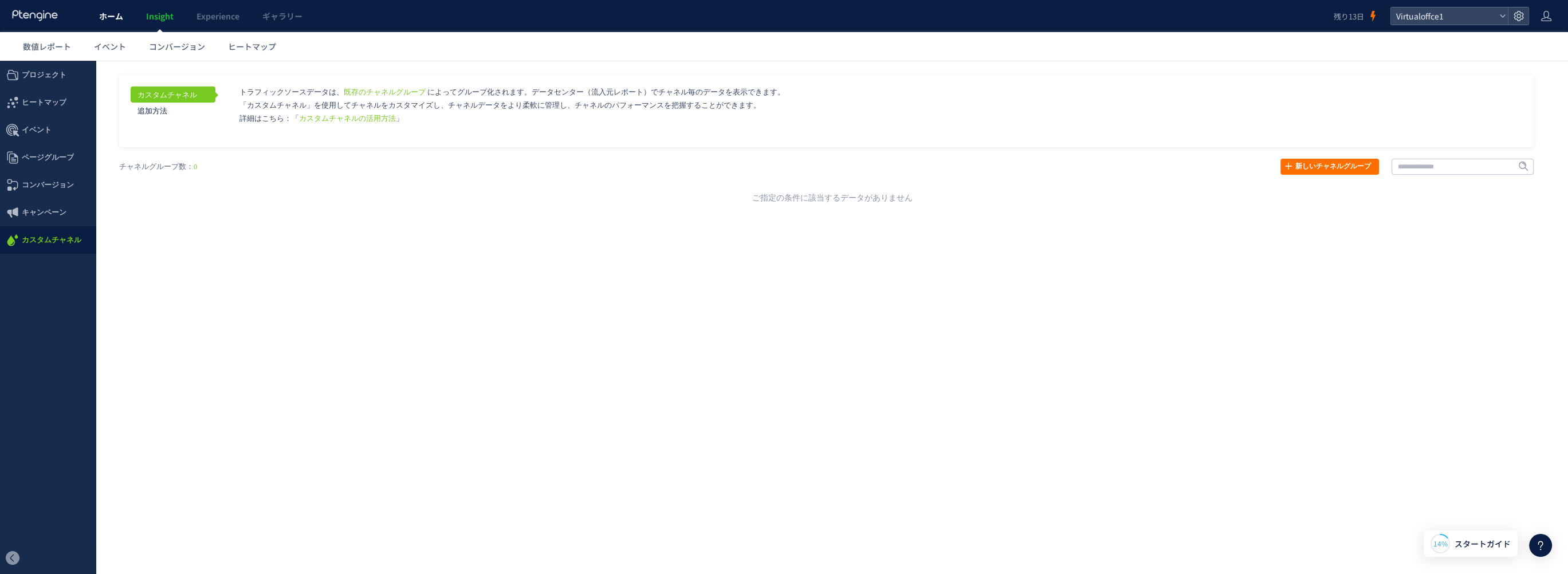
click at [112, 18] on span "ホーム" at bounding box center [111, 16] width 24 height 12
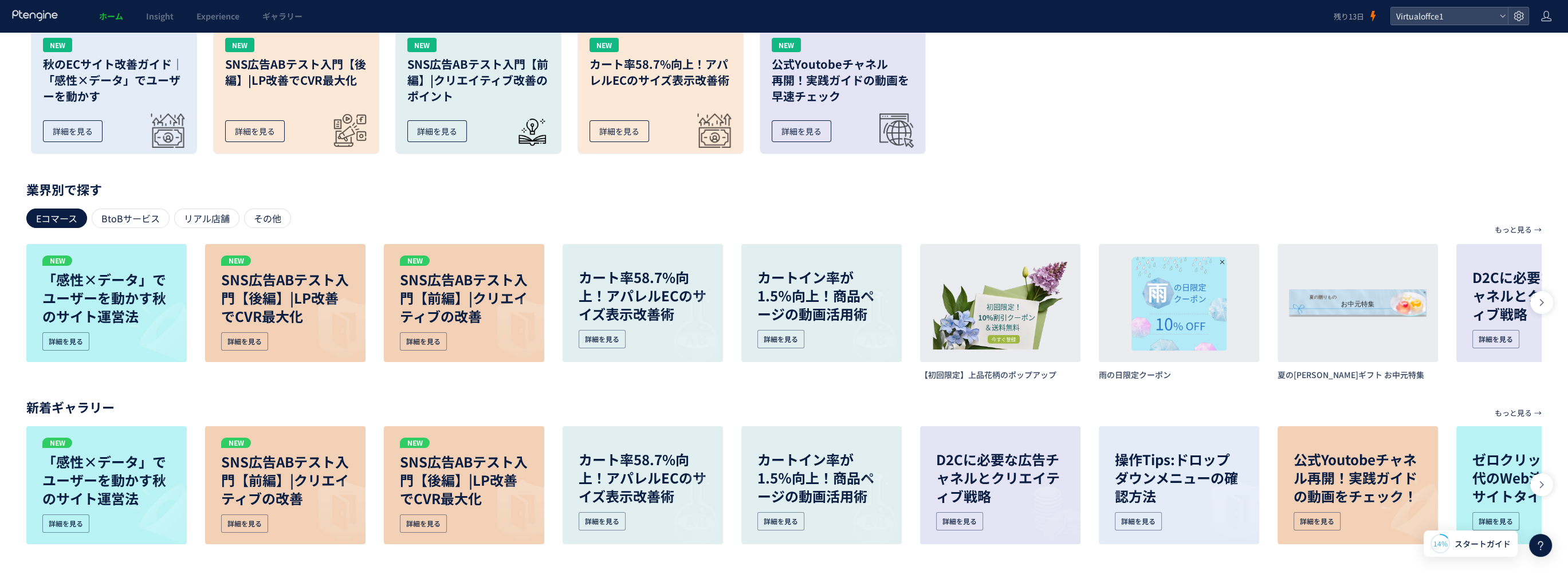
scroll to position [390, 0]
